Goal: Information Seeking & Learning: Learn about a topic

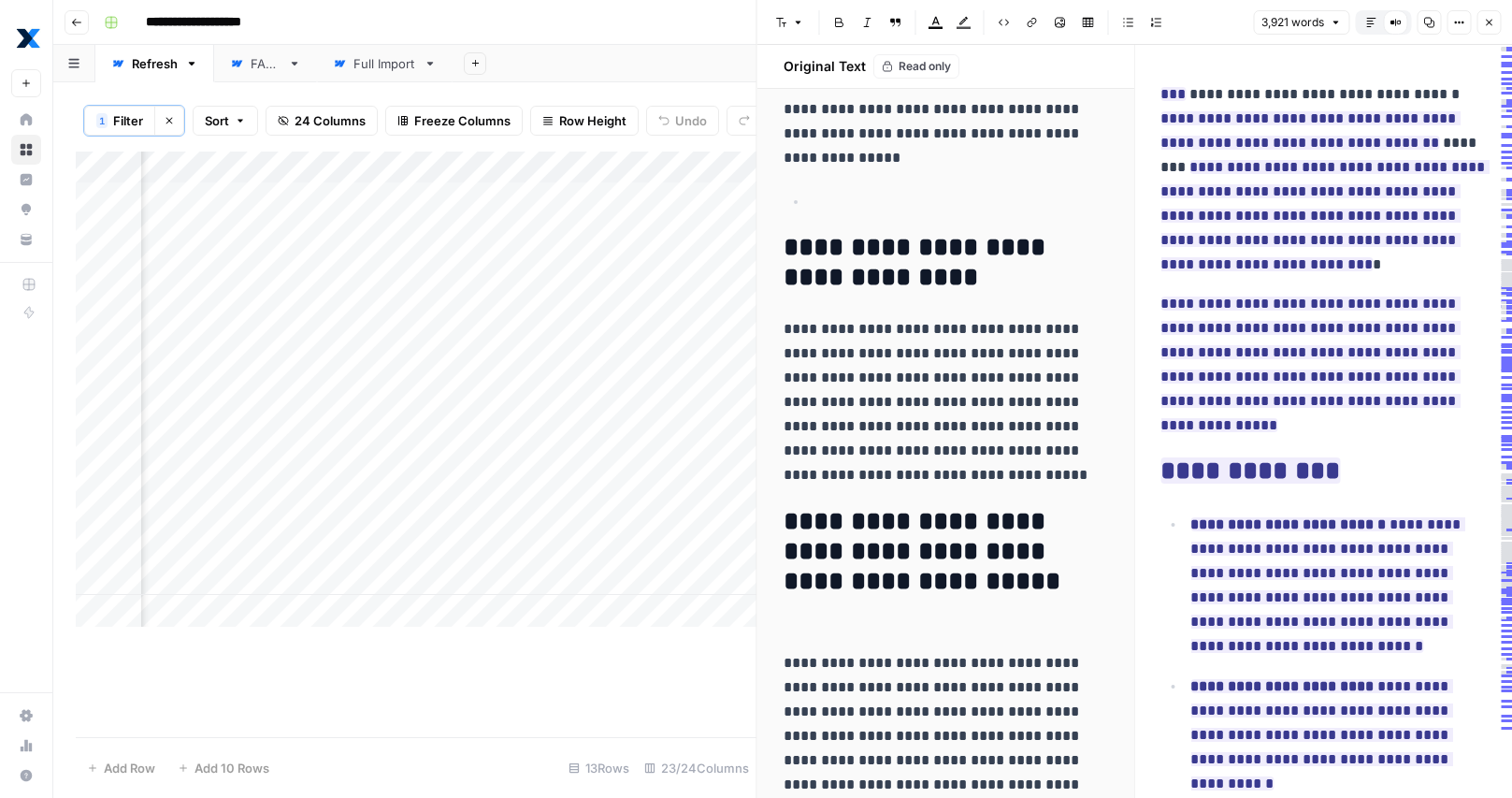
scroll to position [192, 0]
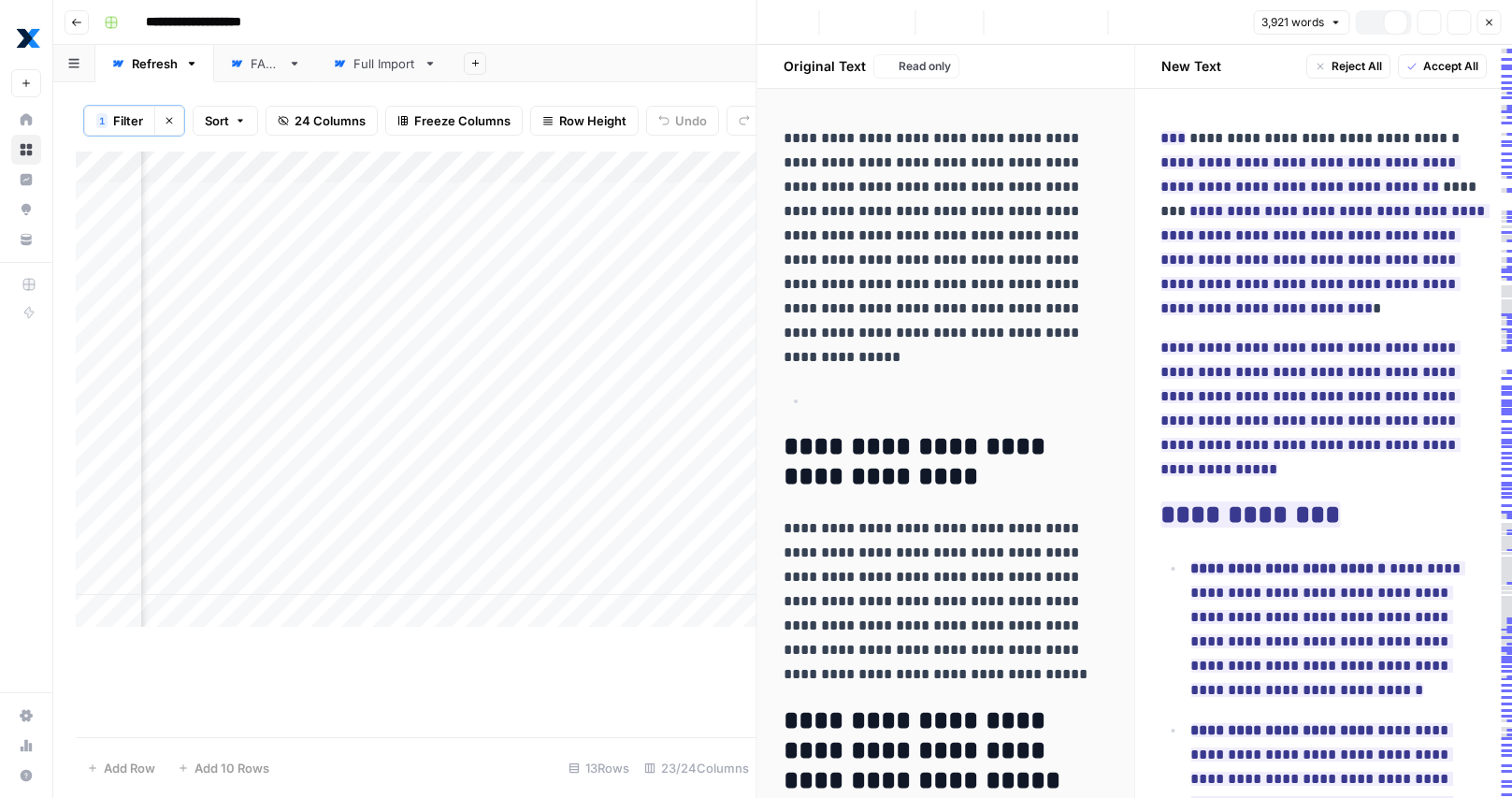
scroll to position [0, 3188]
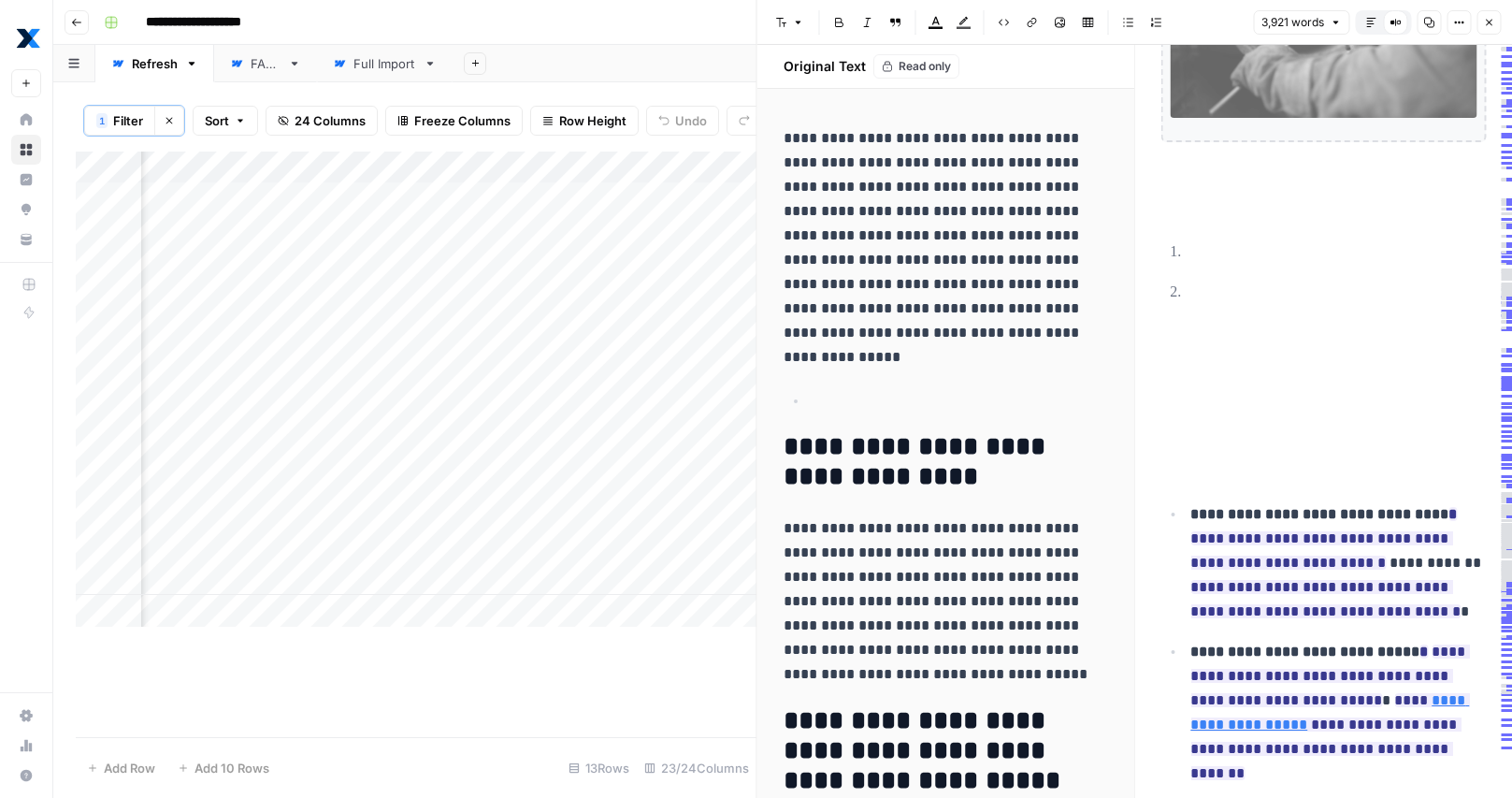
scroll to position [5843, 0]
